Goal: Information Seeking & Learning: Learn about a topic

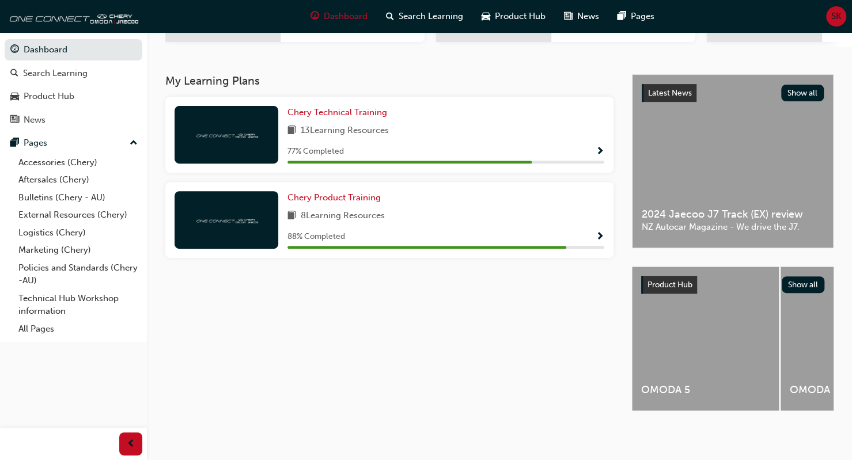
scroll to position [214, 0]
click at [599, 147] on span "Show Progress" at bounding box center [599, 152] width 9 height 10
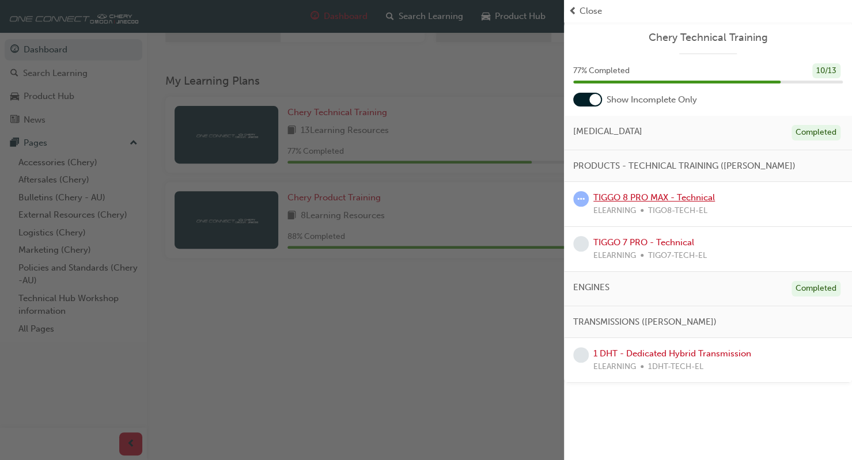
click at [638, 198] on link "TIGGO 8 PRO MAX - Technical" at bounding box center [654, 197] width 122 height 10
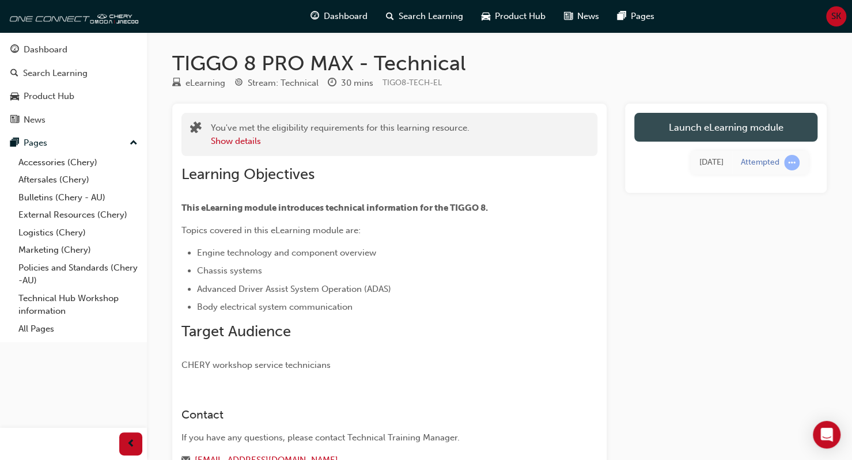
click at [718, 126] on link "Launch eLearning module" at bounding box center [725, 127] width 183 height 29
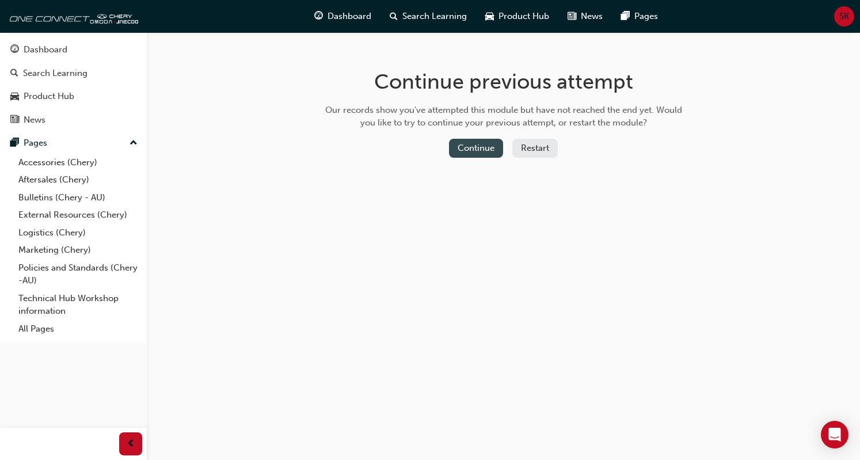
click at [486, 143] on button "Continue" at bounding box center [476, 148] width 54 height 19
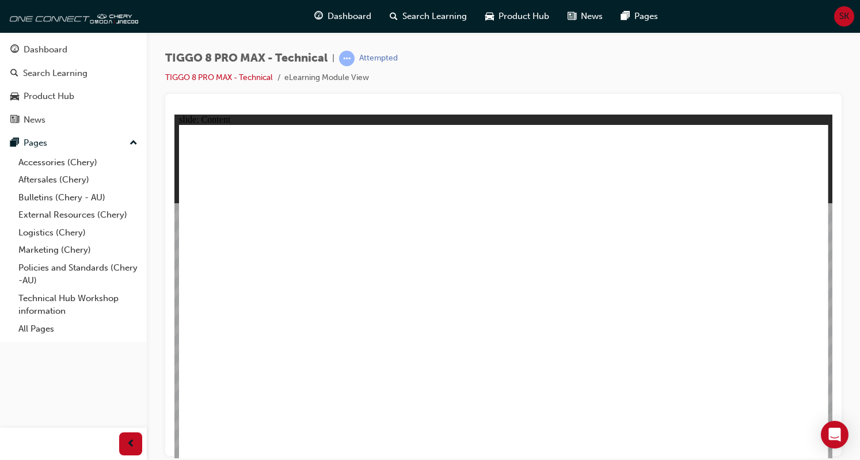
drag, startPoint x: 271, startPoint y: 274, endPoint x: 257, endPoint y: 277, distance: 13.7
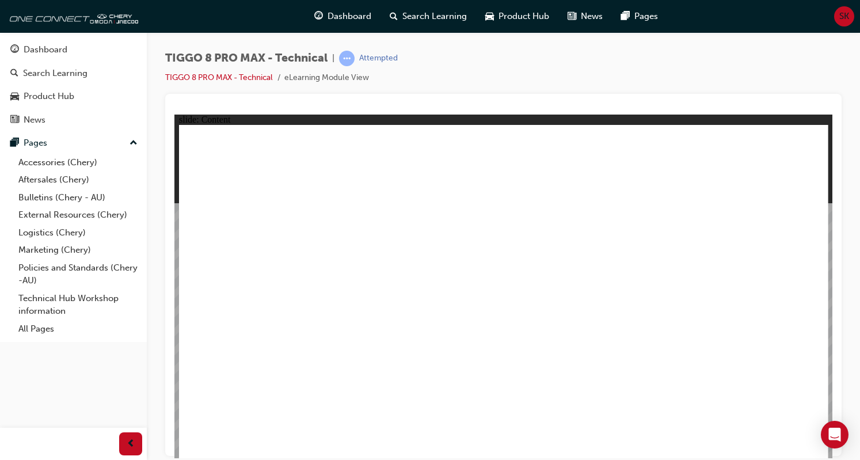
drag, startPoint x: 758, startPoint y: 394, endPoint x: 812, endPoint y: 446, distance: 74.5
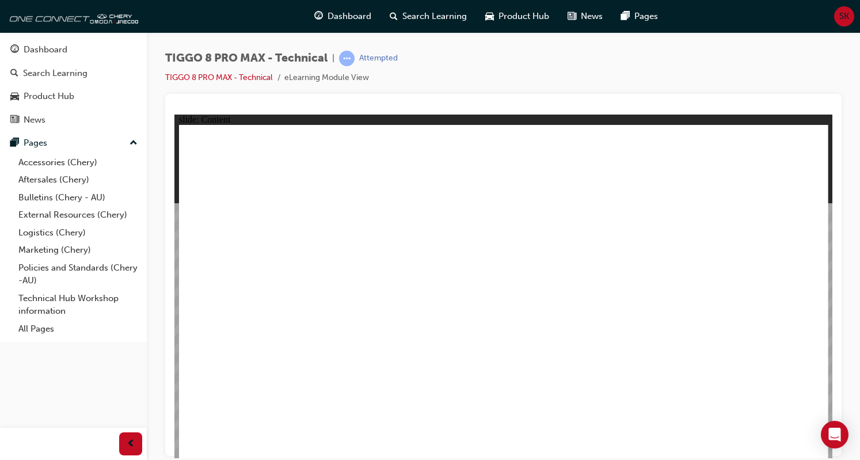
drag, startPoint x: 472, startPoint y: 333, endPoint x: 514, endPoint y: 422, distance: 97.9
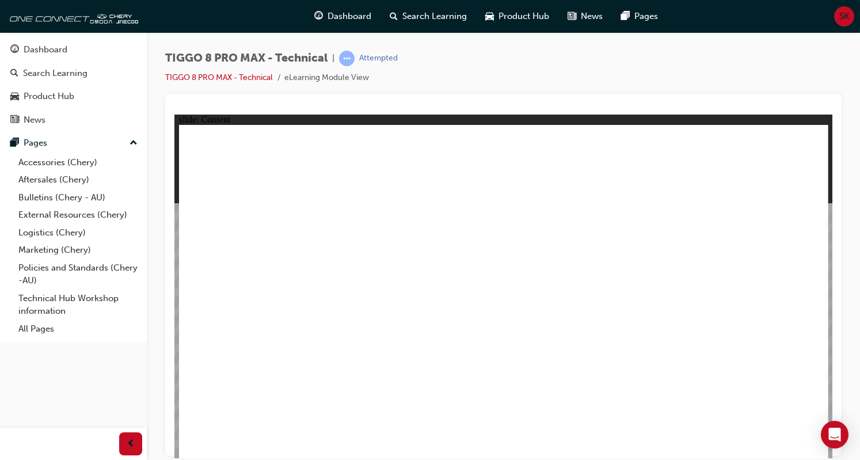
drag, startPoint x: 384, startPoint y: 230, endPoint x: 378, endPoint y: 240, distance: 10.9
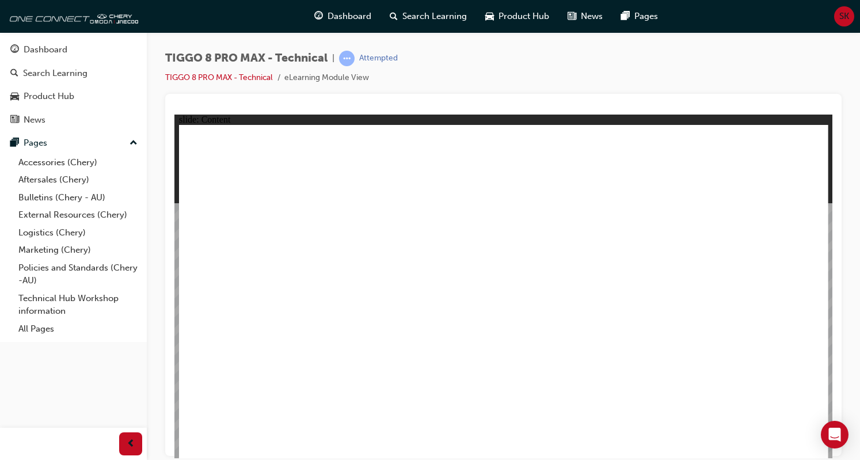
click at [842, 21] on span "SK" at bounding box center [845, 16] width 10 height 13
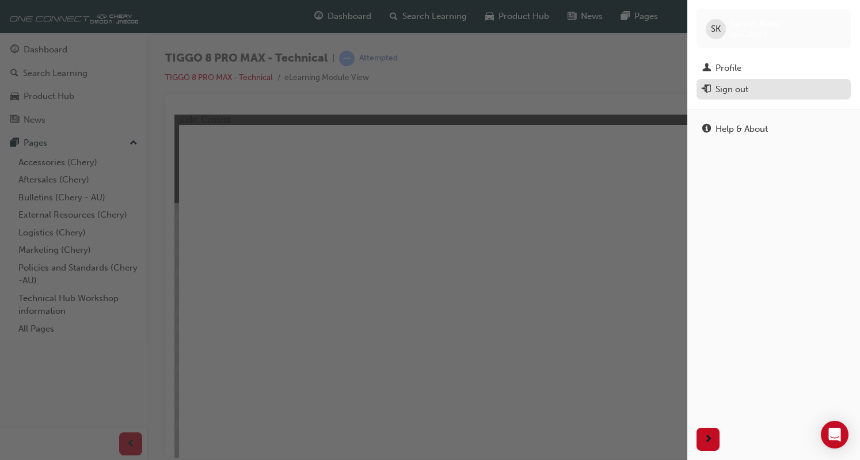
click at [744, 85] on div "Sign out" at bounding box center [732, 89] width 33 height 13
